Goal: Task Accomplishment & Management: Complete application form

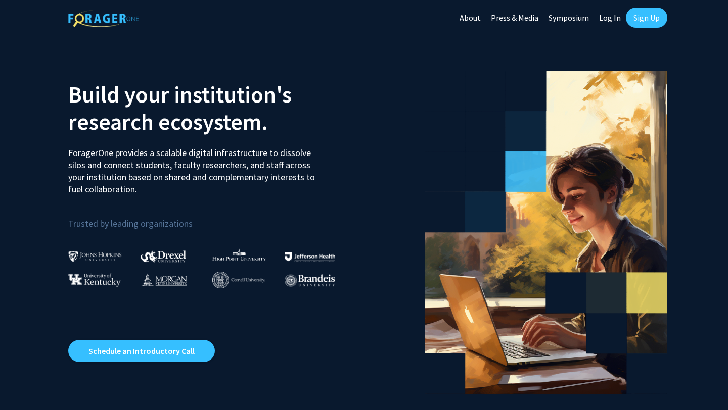
click at [647, 17] on link "Sign Up" at bounding box center [645, 18] width 41 height 20
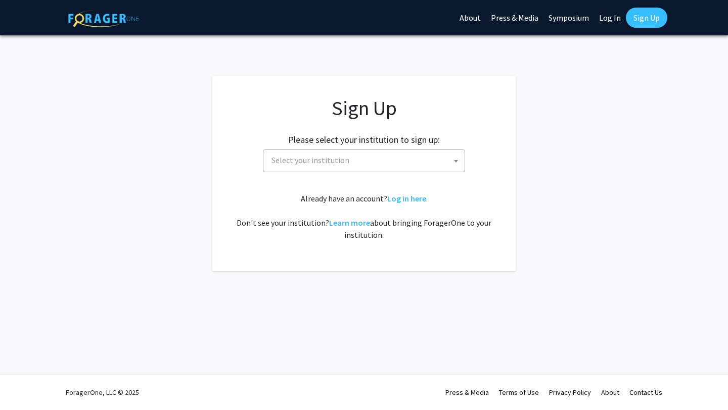
click at [345, 155] on span "Select your institution" at bounding box center [310, 160] width 78 height 10
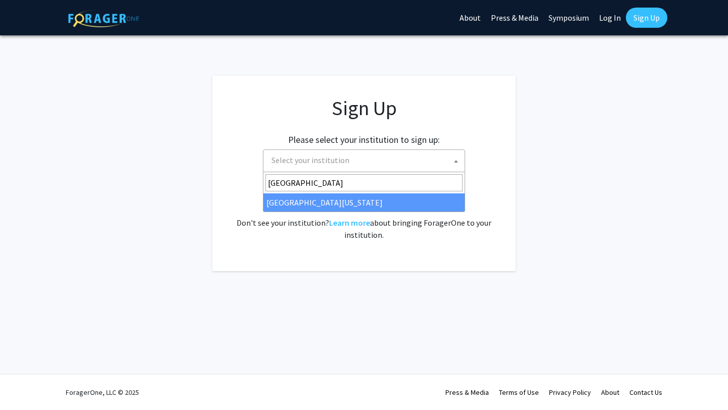
type input "[GEOGRAPHIC_DATA]"
select select "13"
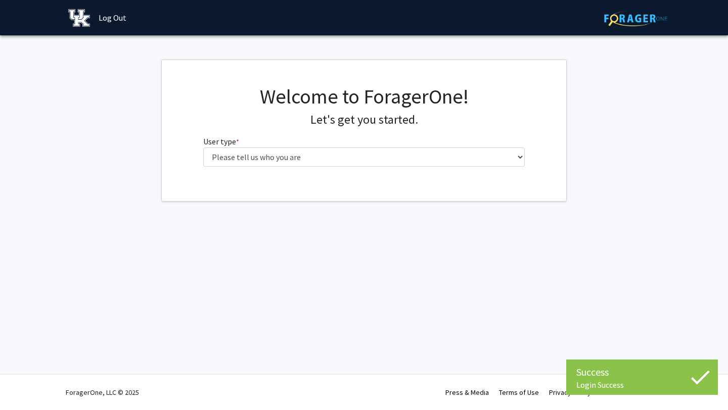
click at [497, 169] on div "Welcome to ForagerOne! Let's get you started. User type * required Please tell …" at bounding box center [364, 129] width 337 height 90
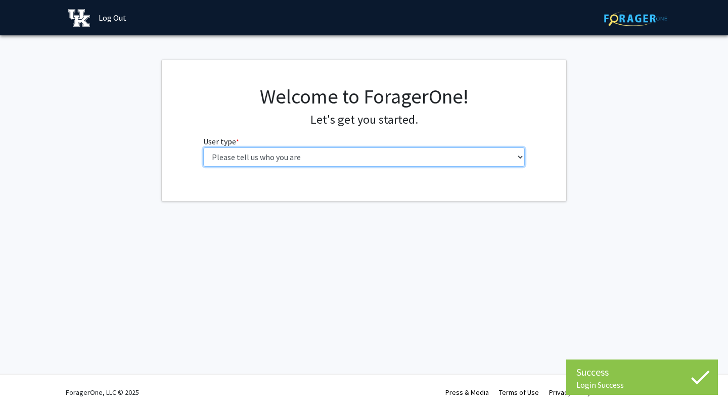
click at [478, 158] on select "Please tell us who you are Undergraduate Student Master's Student Doctoral Cand…" at bounding box center [364, 157] width 322 height 19
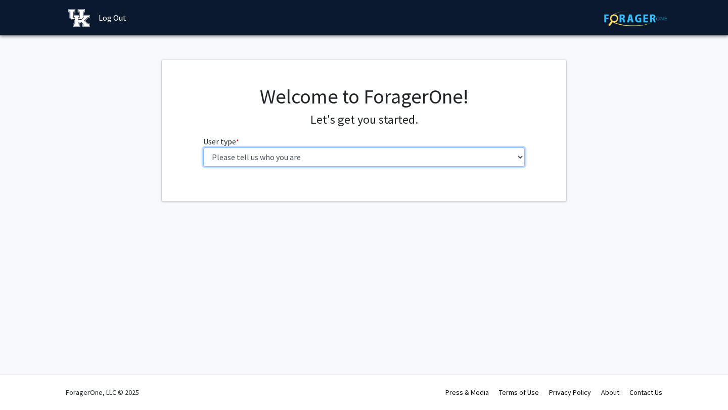
select select "1: undergrad"
click at [203, 148] on select "Please tell us who you are Undergraduate Student Master's Student Doctoral Cand…" at bounding box center [364, 157] width 322 height 19
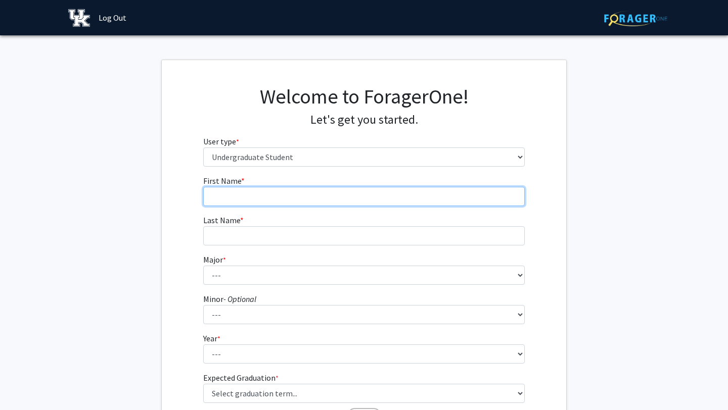
click at [308, 194] on input "First Name * required" at bounding box center [364, 196] width 322 height 19
type input "Ashton"
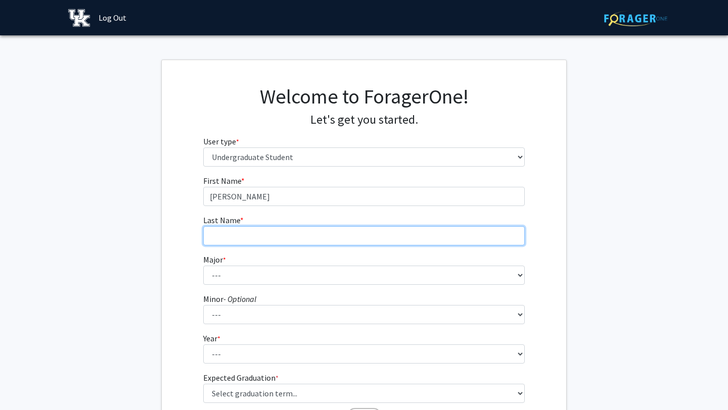
click at [261, 238] on input "Last Name * required" at bounding box center [364, 235] width 322 height 19
type input "Croudep"
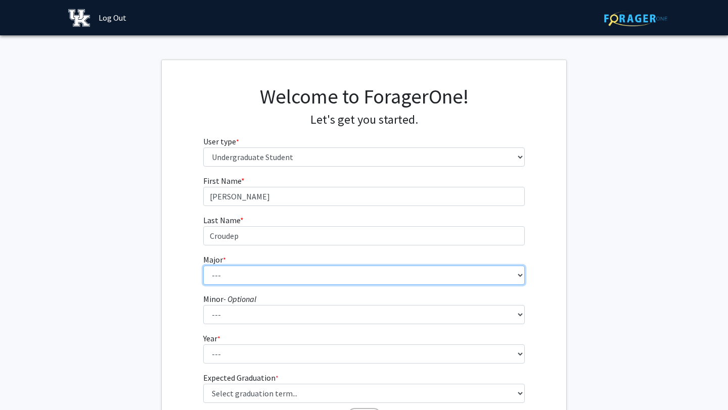
click at [232, 275] on select "--- Accounting Aerospace Engineering African American & Africana Studies Agricu…" at bounding box center [364, 275] width 322 height 19
select select "7: 844"
click at [203, 266] on select "--- Accounting Aerospace Engineering African American & Africana Studies Agricu…" at bounding box center [364, 275] width 322 height 19
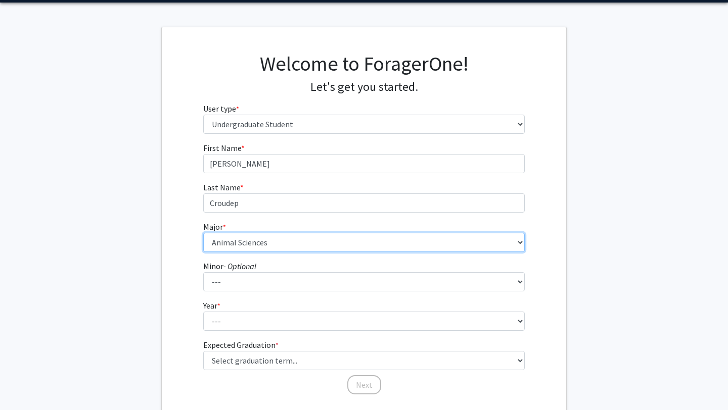
scroll to position [33, 0]
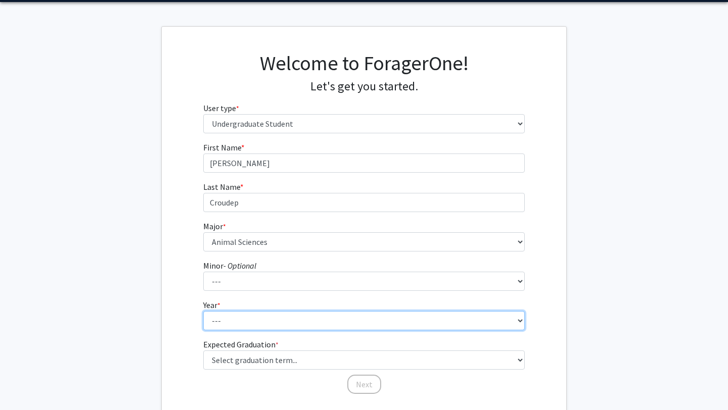
click at [224, 324] on select "--- First-year Sophomore Junior Senior Postbaccalaureate Certificate" at bounding box center [364, 320] width 322 height 19
select select "3: junior"
click at [203, 311] on select "--- First-year Sophomore Junior Senior Postbaccalaureate Certificate" at bounding box center [364, 320] width 322 height 19
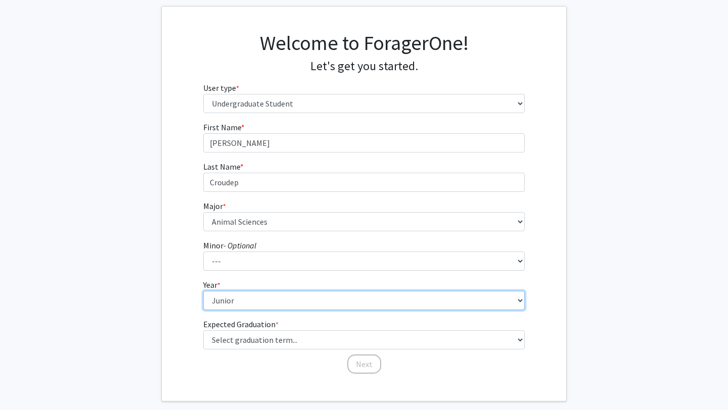
scroll to position [62, 0]
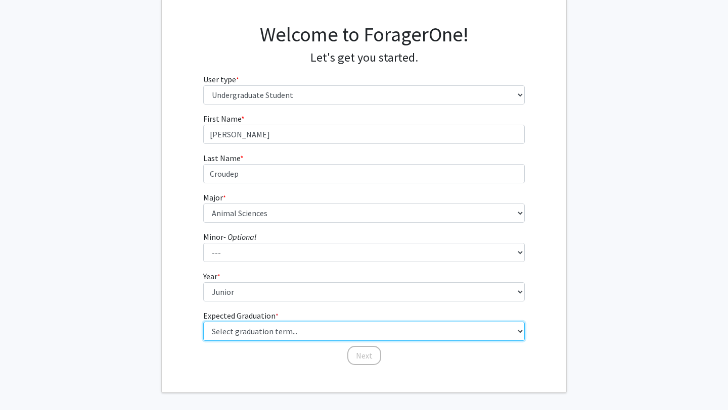
click at [250, 329] on select "Select graduation term... Spring 2025 Summer 2025 Fall 2025 Winter 2025 Spring …" at bounding box center [364, 331] width 322 height 19
click at [203, 322] on select "Select graduation term... Spring 2025 Summer 2025 Fall 2025 Winter 2025 Spring …" at bounding box center [364, 331] width 322 height 19
click at [250, 330] on select "Select graduation term... Spring 2025 Summer 2025 Fall 2025 Winter 2025 Spring …" at bounding box center [364, 331] width 322 height 19
select select "9: spring_2027"
click at [203, 322] on select "Select graduation term... Spring 2025 Summer 2025 Fall 2025 Winter 2025 Spring …" at bounding box center [364, 331] width 322 height 19
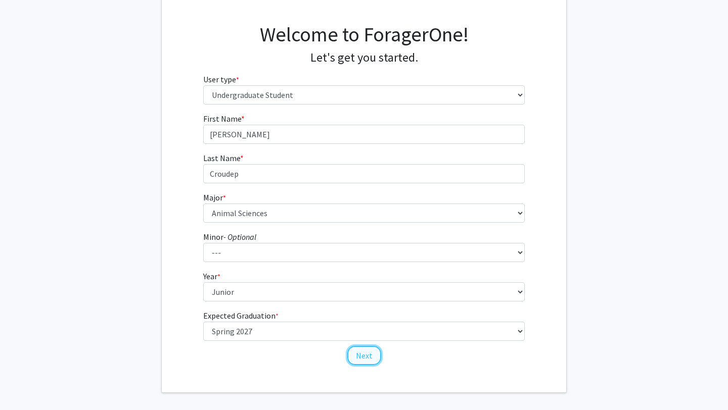
click at [363, 361] on button "Next" at bounding box center [364, 355] width 34 height 19
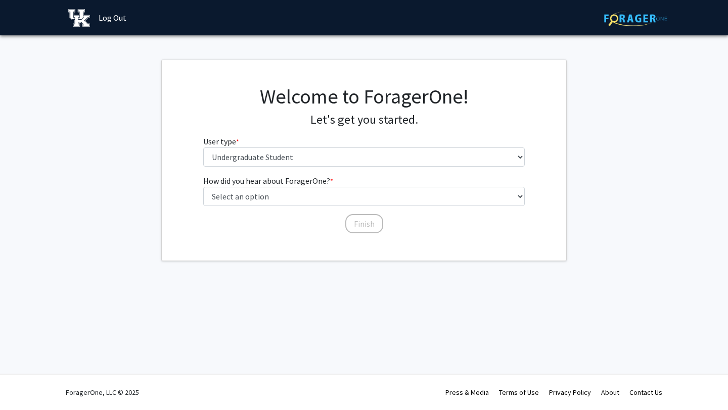
scroll to position [0, 0]
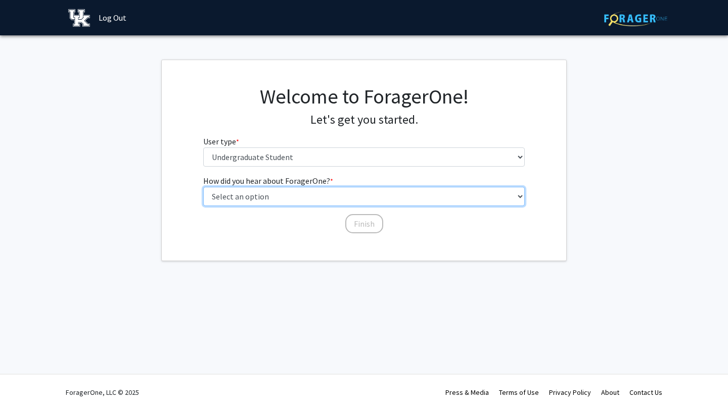
click at [285, 199] on select "Select an option Peer/student recommendation Faculty/staff recommendation Unive…" at bounding box center [364, 196] width 322 height 19
click at [203, 187] on select "Select an option Peer/student recommendation Faculty/staff recommendation Unive…" at bounding box center [364, 196] width 322 height 19
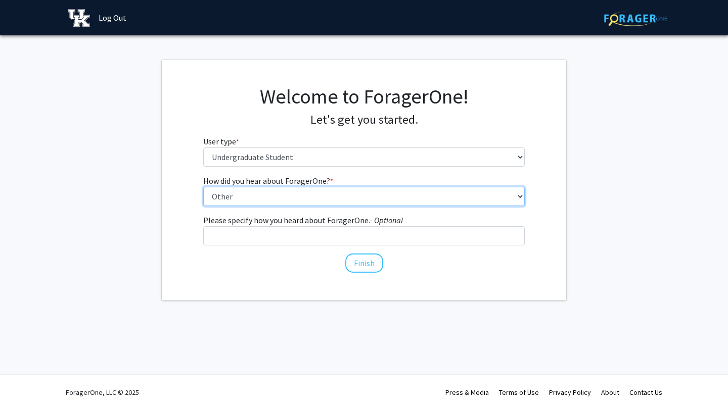
click at [259, 198] on select "Select an option Peer/student recommendation Faculty/staff recommendation Unive…" at bounding box center [364, 196] width 322 height 19
click at [203, 187] on select "Select an option Peer/student recommendation Faculty/staff recommendation Unive…" at bounding box center [364, 196] width 322 height 19
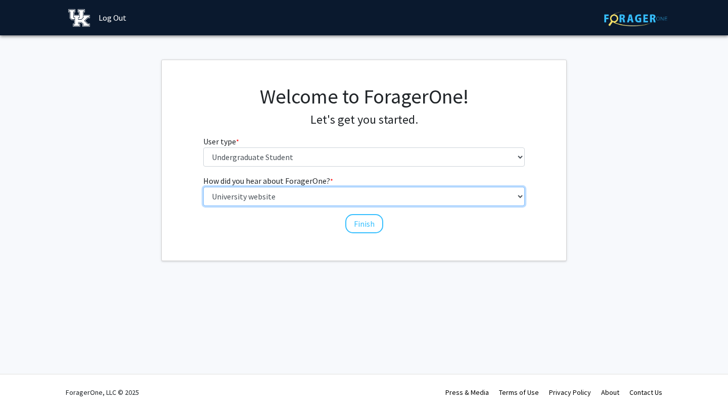
click at [270, 196] on select "Select an option Peer/student recommendation Faculty/staff recommendation Unive…" at bounding box center [364, 196] width 322 height 19
select select "2: faculty_recommendation"
click at [203, 187] on select "Select an option Peer/student recommendation Faculty/staff recommendation Unive…" at bounding box center [364, 196] width 322 height 19
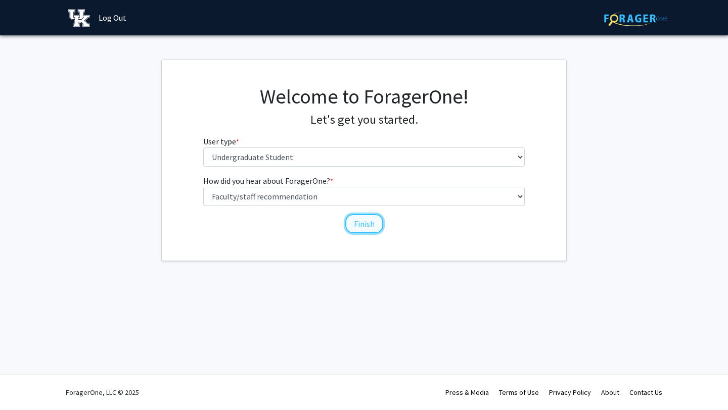
click at [361, 224] on button "Finish" at bounding box center [364, 223] width 38 height 19
